Goal: Check status

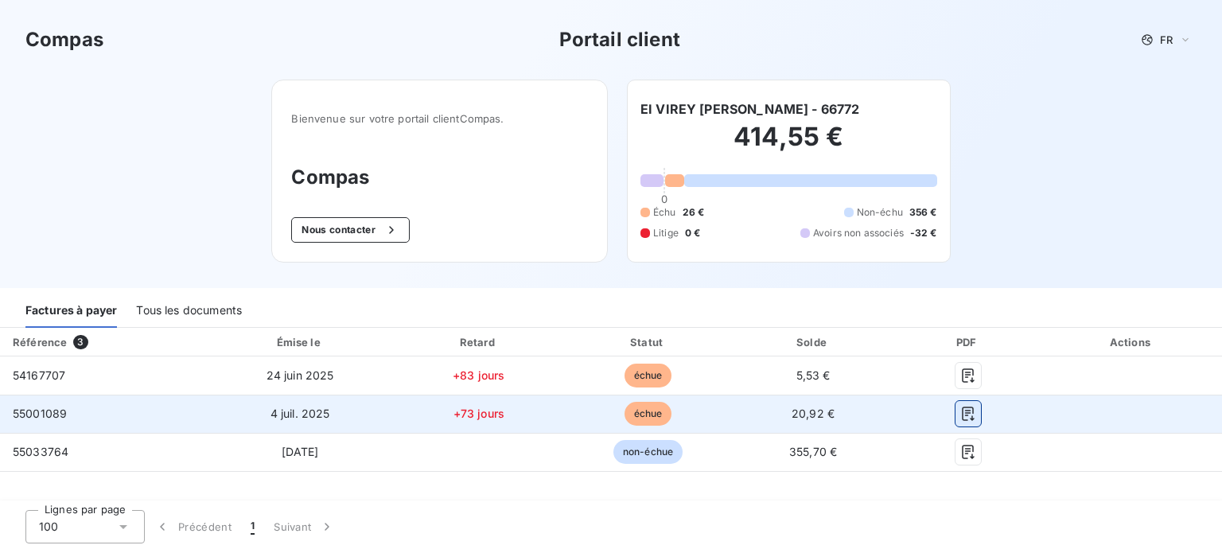
click at [974, 417] on button "button" at bounding box center [967, 413] width 25 height 25
click at [967, 410] on icon "button" at bounding box center [967, 413] width 12 height 14
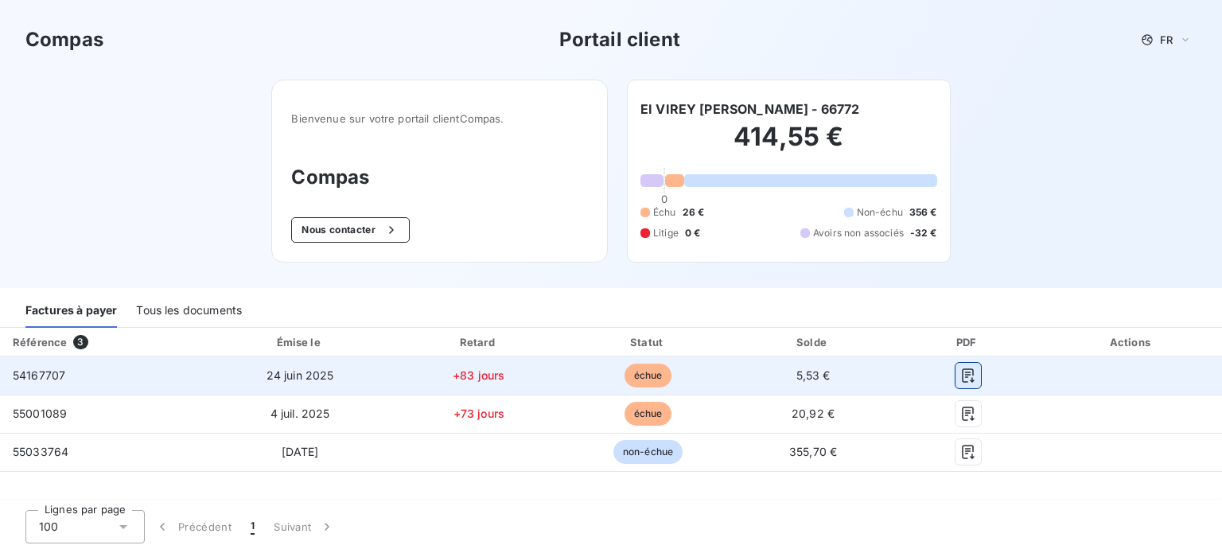
click at [963, 372] on icon "button" at bounding box center [968, 375] width 16 height 16
